Goal: Transaction & Acquisition: Purchase product/service

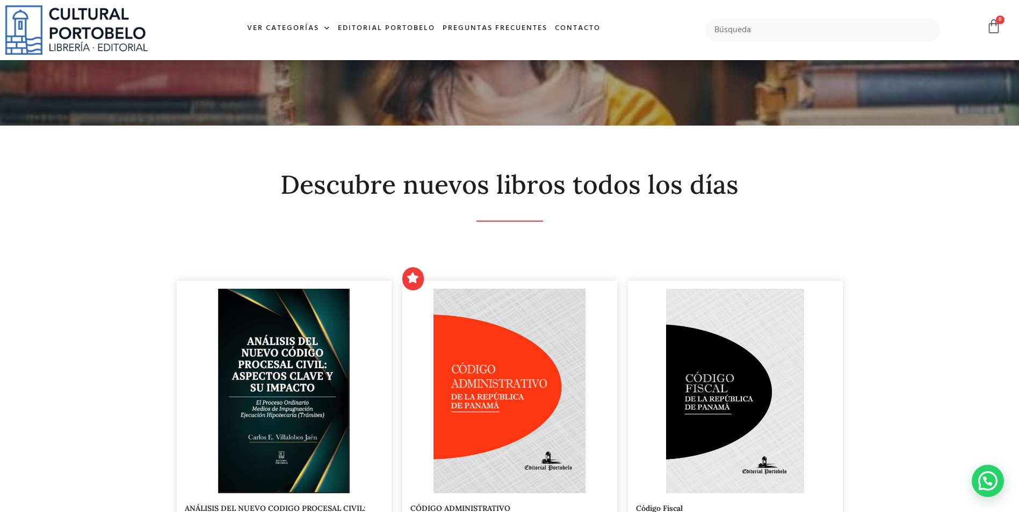
scroll to position [54, 0]
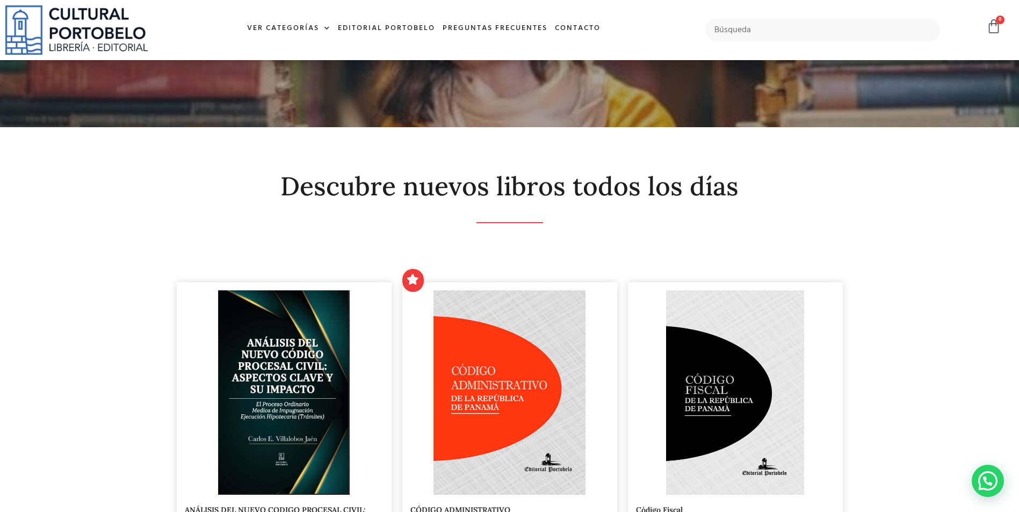
click at [362, 195] on h2 "Descubre nuevos libros todos los días" at bounding box center [510, 186] width 666 height 28
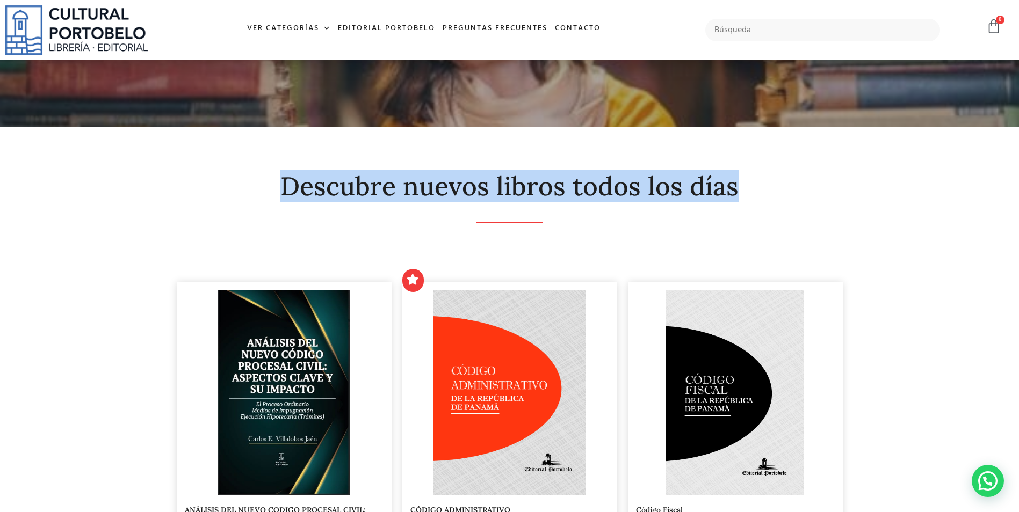
click at [362, 195] on h2 "Descubre nuevos libros todos los días" at bounding box center [510, 186] width 666 height 28
drag, startPoint x: 362, startPoint y: 195, endPoint x: 347, endPoint y: 216, distance: 25.5
click at [347, 216] on div at bounding box center [510, 223] width 666 height 23
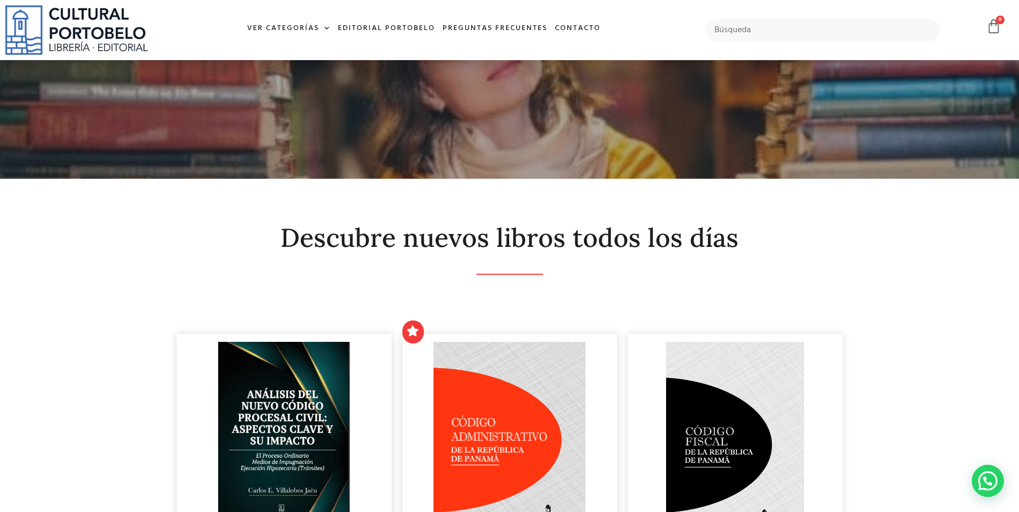
scroll to position [0, 0]
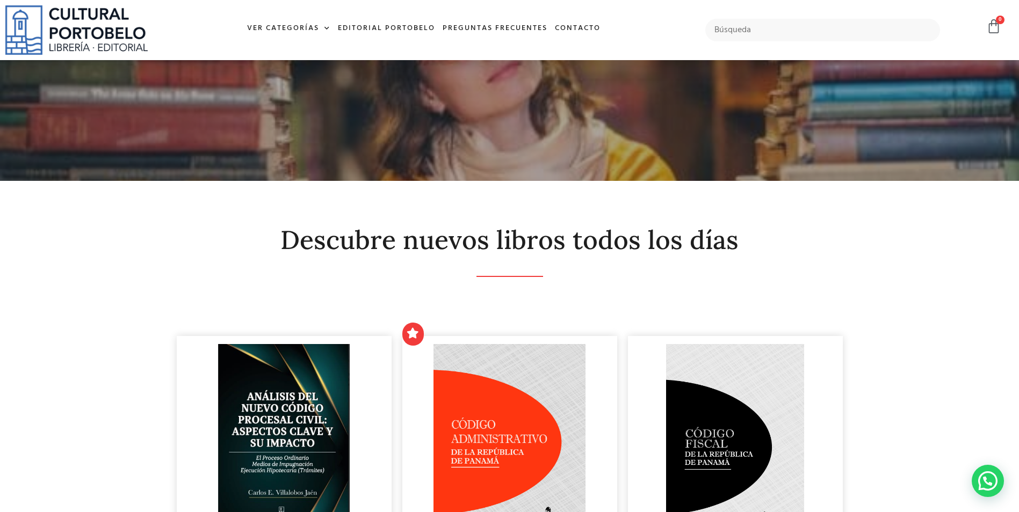
click at [606, 247] on h2 "Descubre nuevos libros todos los días" at bounding box center [510, 240] width 666 height 28
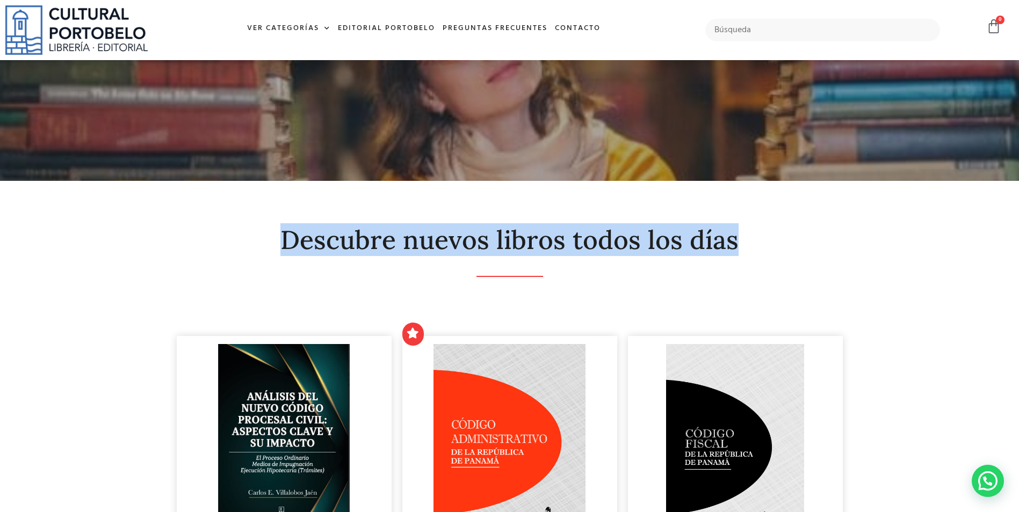
click at [606, 247] on h2 "Descubre nuevos libros todos los días" at bounding box center [510, 240] width 666 height 28
drag, startPoint x: 606, startPoint y: 247, endPoint x: 901, endPoint y: 271, distance: 295.8
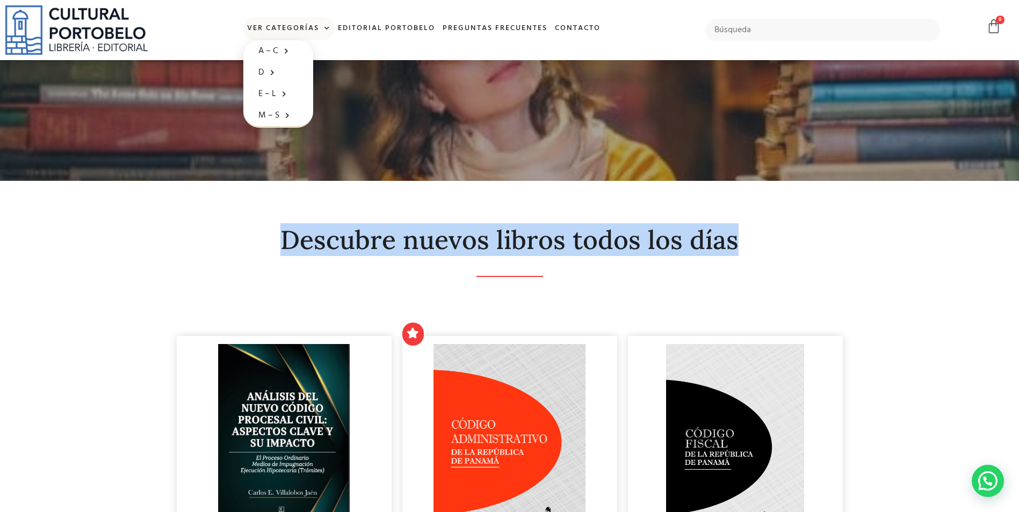
click at [308, 26] on link "Ver Categorías" at bounding box center [288, 28] width 91 height 23
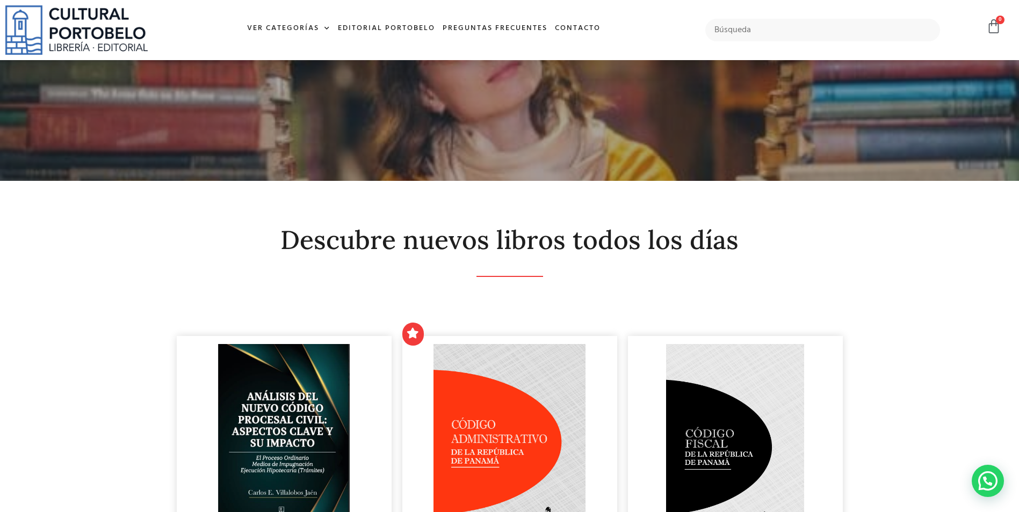
drag, startPoint x: 1003, startPoint y: 405, endPoint x: 1026, endPoint y: 359, distance: 51.6
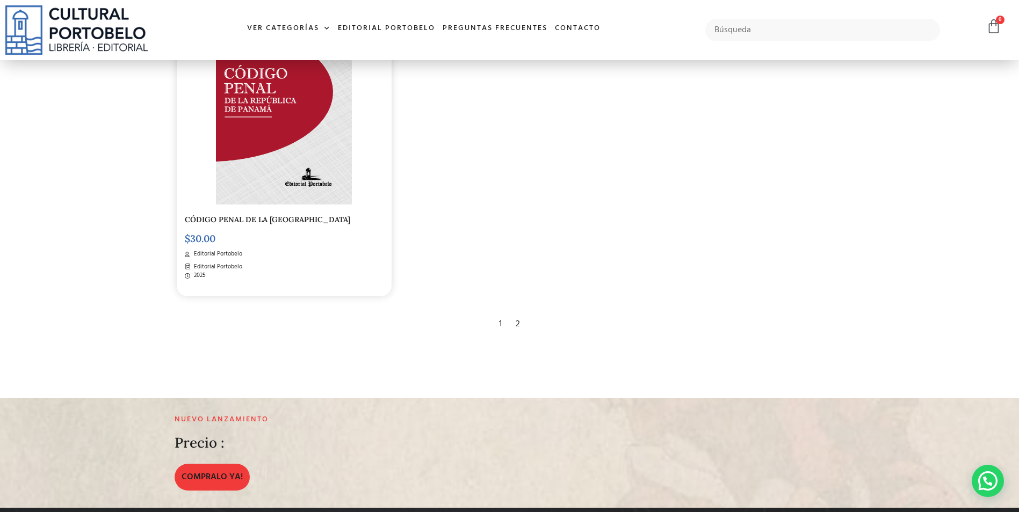
scroll to position [2163, 0]
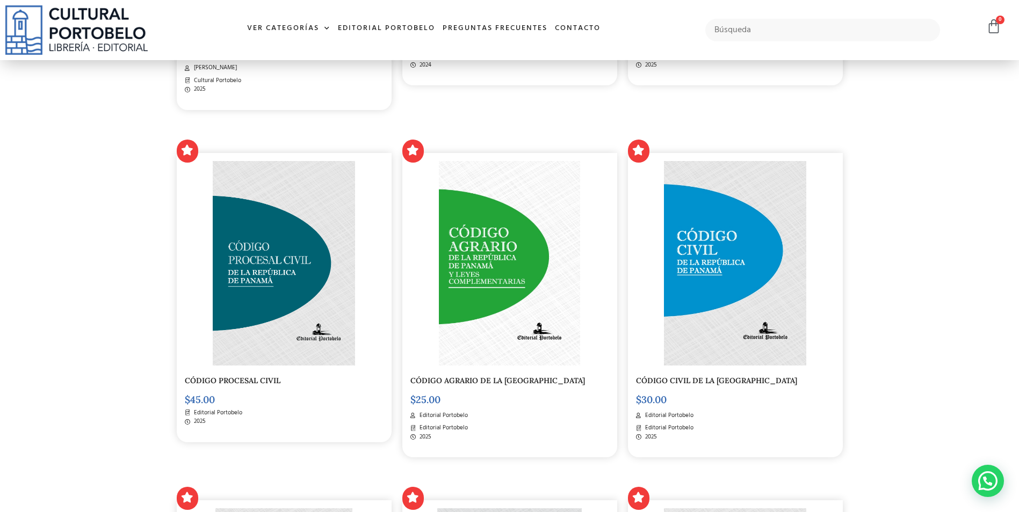
scroll to position [635, 0]
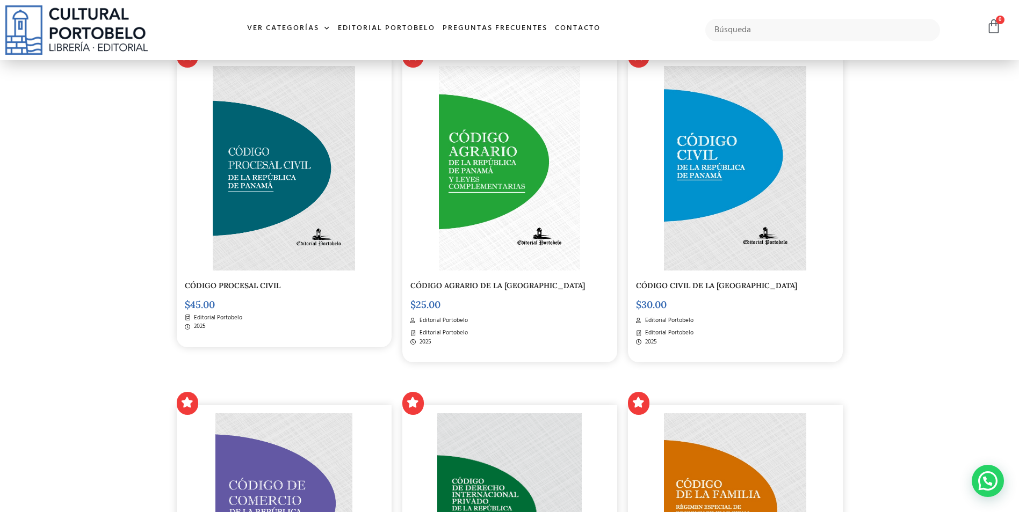
click at [718, 285] on link "CÓDIGO CIVIL DE LA [GEOGRAPHIC_DATA]" at bounding box center [716, 286] width 161 height 10
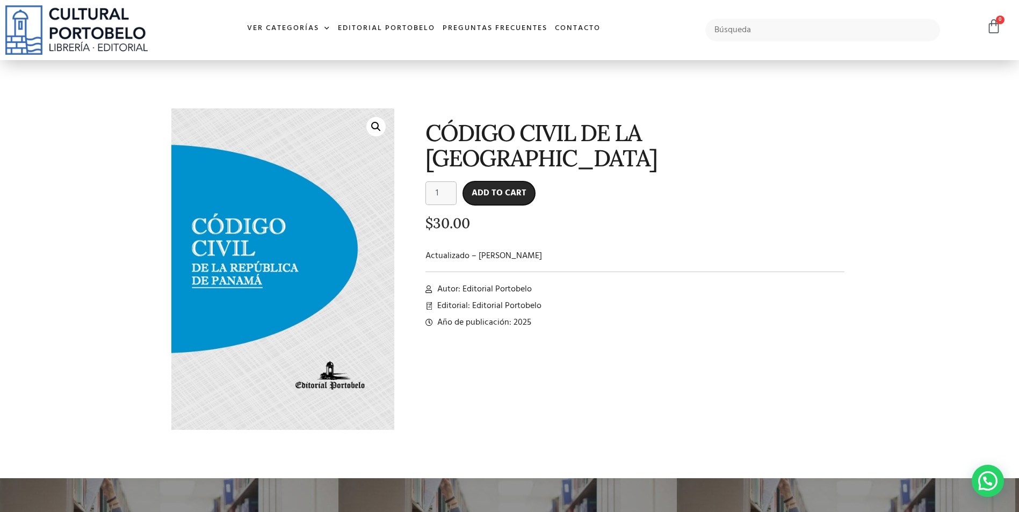
click at [484, 193] on button "Add to cart" at bounding box center [499, 194] width 72 height 24
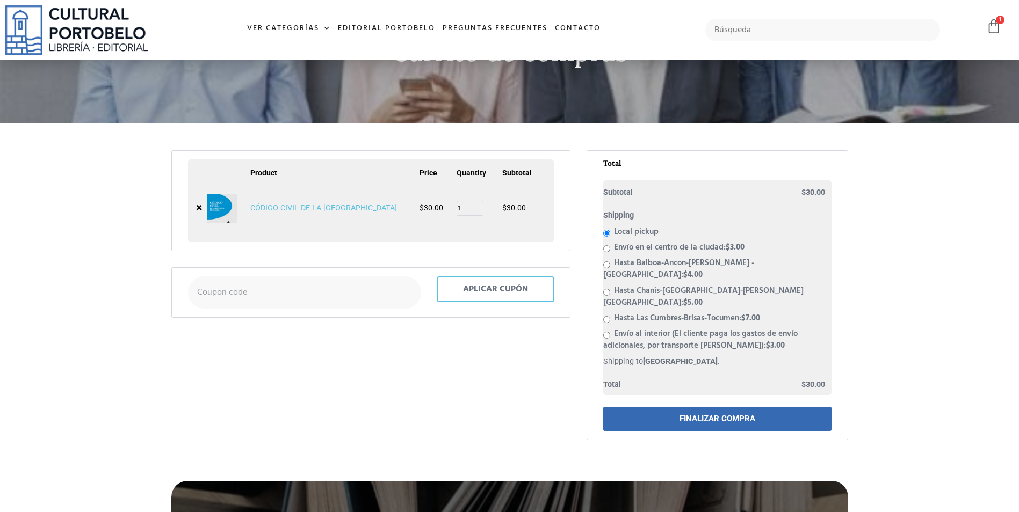
scroll to position [107, 0]
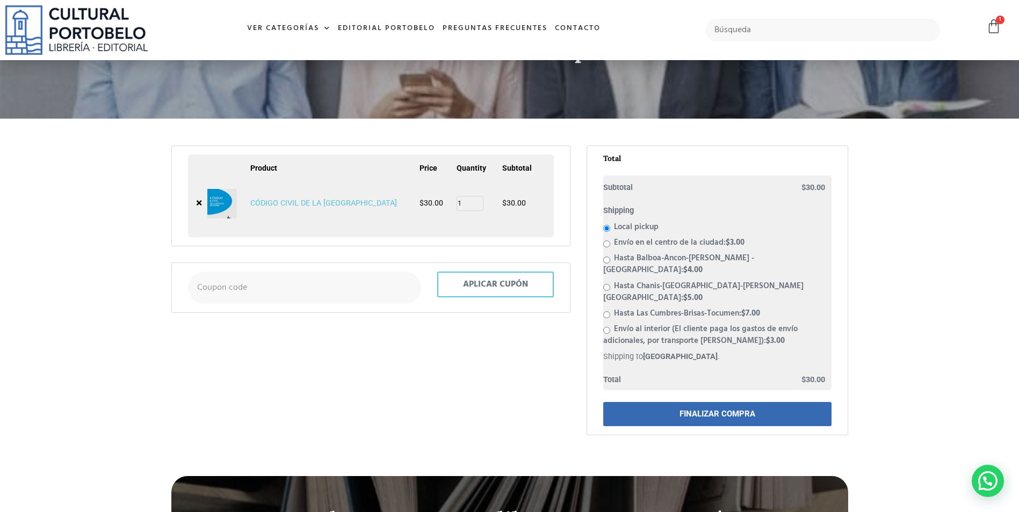
click at [689, 323] on label "Envío al interior (El cliente paga los gastos de envío adicionales, por transpo…" at bounding box center [700, 335] width 194 height 25
click at [610, 327] on input "Envío al interior (El cliente paga los gastos de envío adicionales, por transpo…" at bounding box center [606, 330] width 7 height 7
radio input "true"
click at [334, 201] on link "CÓDIGO CIVIL DE LA [GEOGRAPHIC_DATA]" at bounding box center [323, 203] width 147 height 9
